Goal: Communication & Community: Answer question/provide support

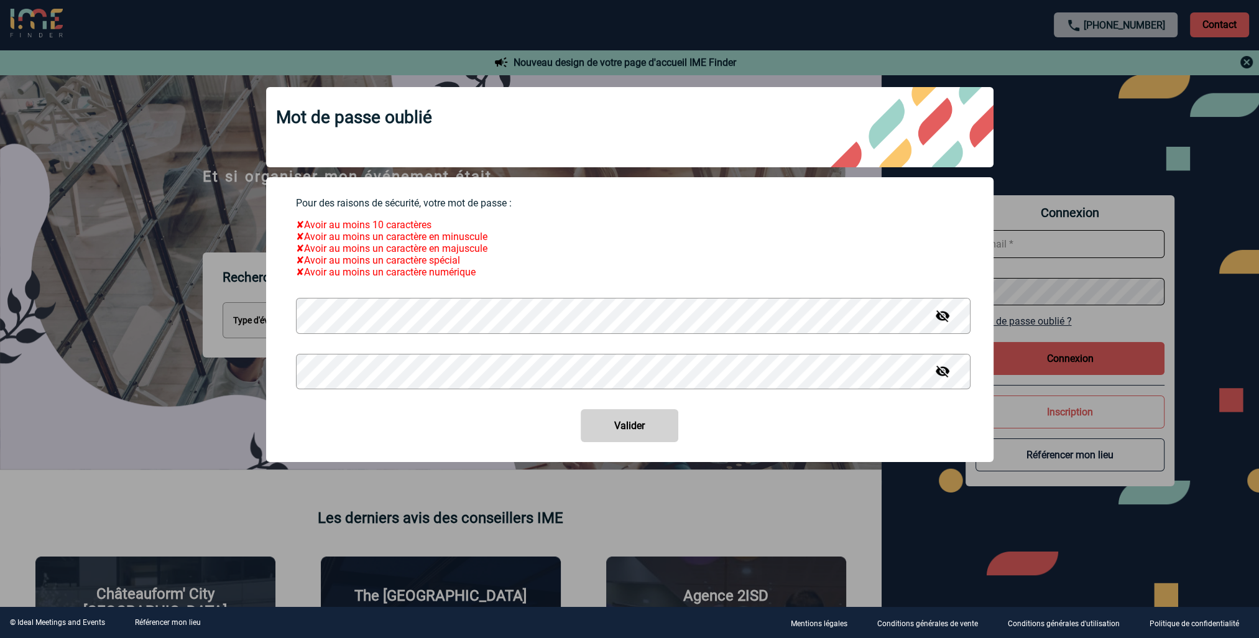
click at [945, 323] on img at bounding box center [942, 315] width 15 height 15
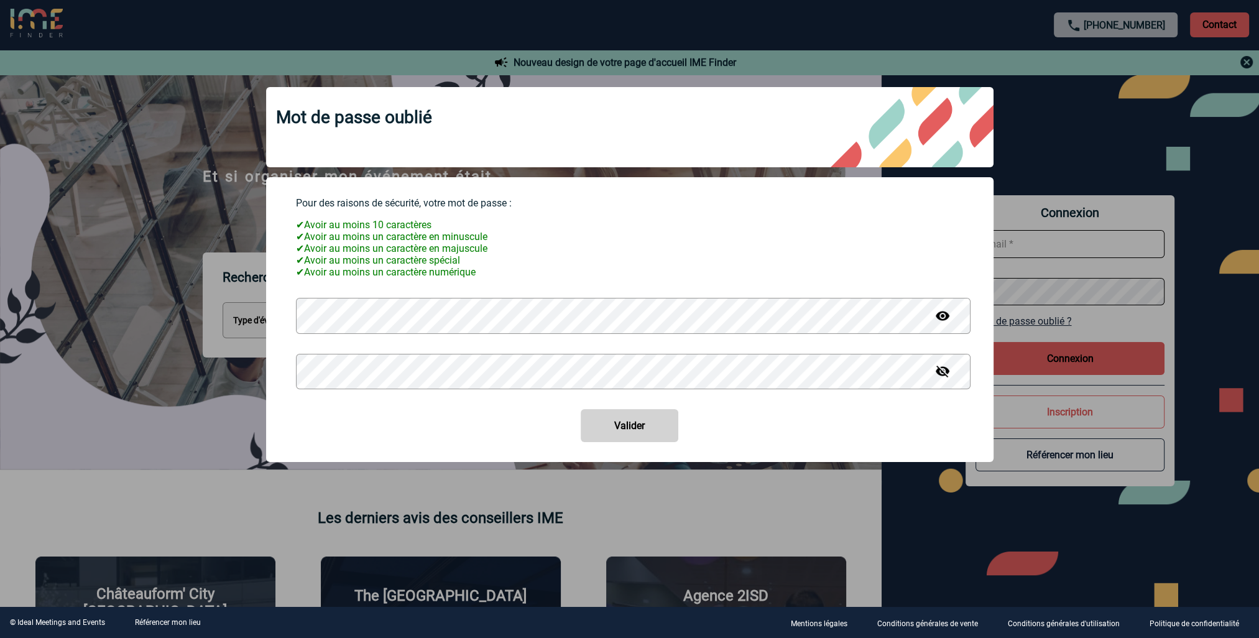
click at [940, 379] on img at bounding box center [942, 371] width 15 height 15
click at [612, 422] on button "Valider" at bounding box center [630, 425] width 98 height 33
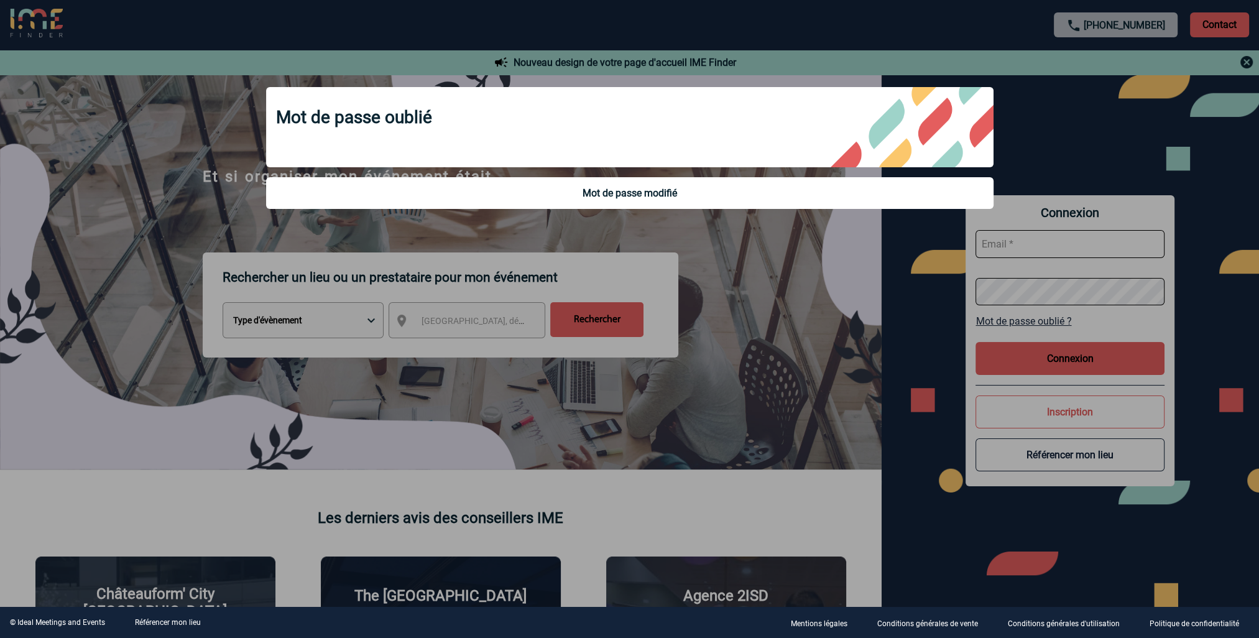
click at [1045, 245] on div at bounding box center [629, 319] width 1259 height 638
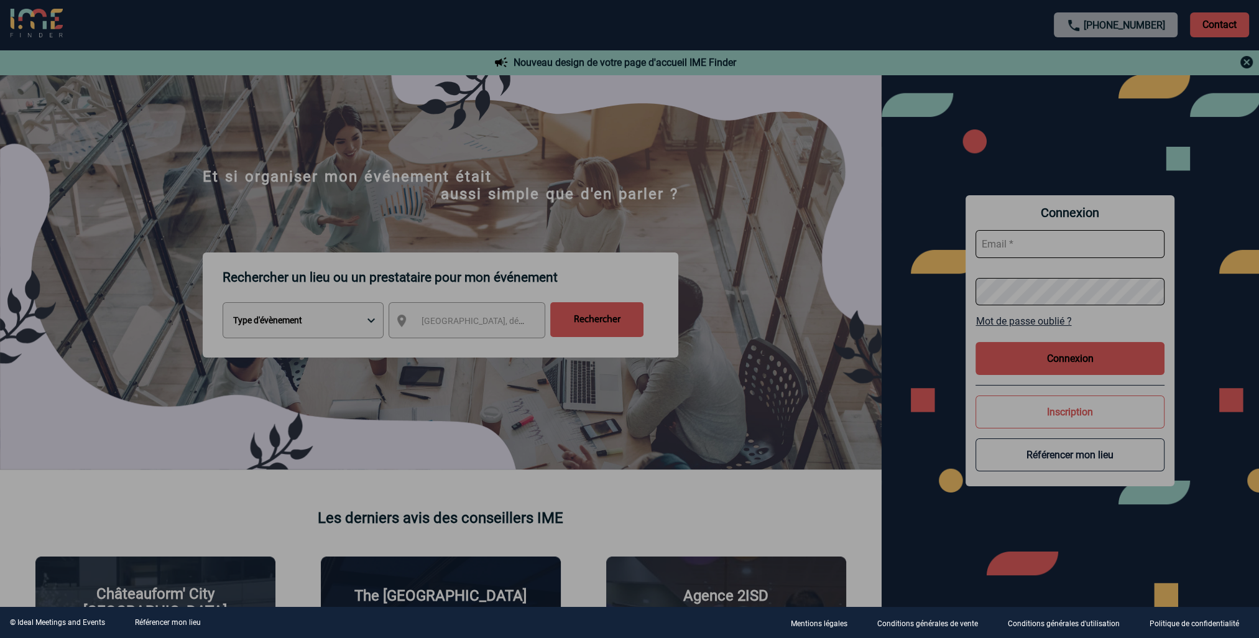
click at [1045, 245] on div at bounding box center [629, 319] width 1259 height 638
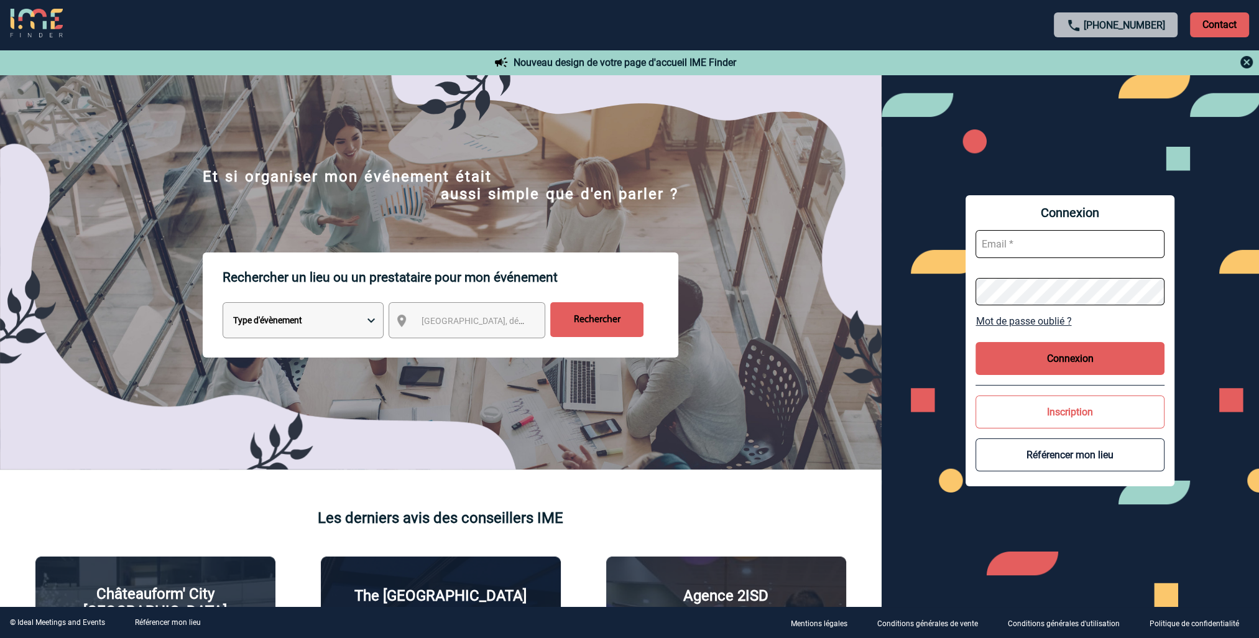
click at [1045, 244] on input "text" at bounding box center [1069, 244] width 189 height 28
type input "carine.lehmann@sogeti.com"
click at [1057, 369] on button "Connexion" at bounding box center [1069, 358] width 189 height 33
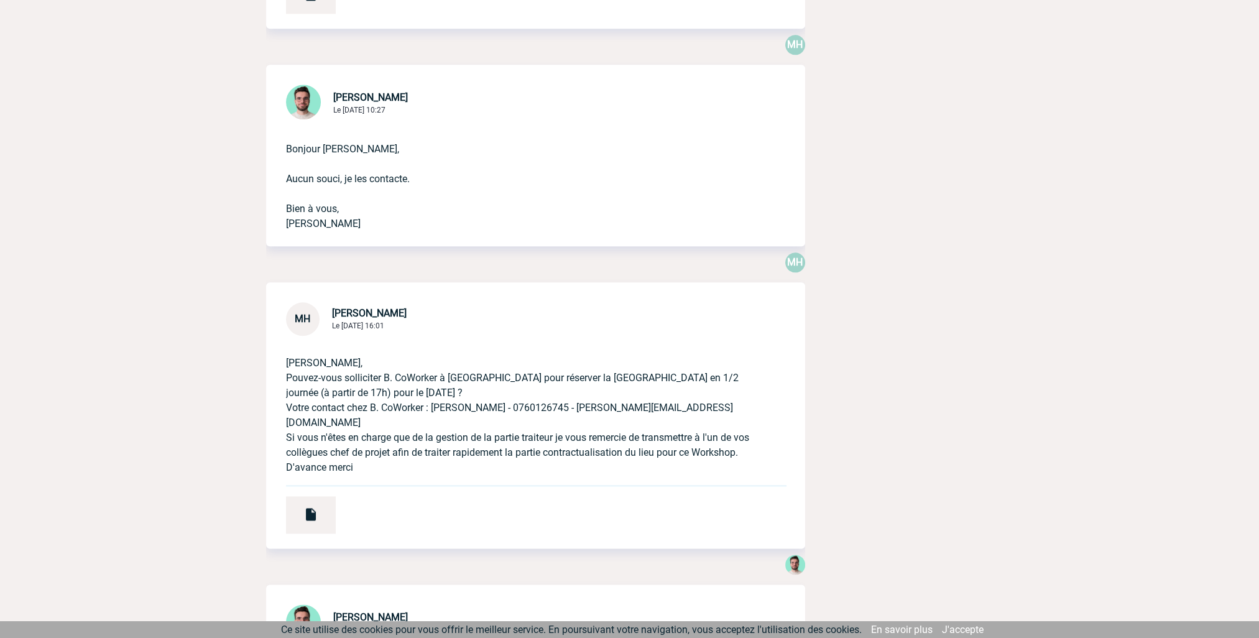
scroll to position [2175, 0]
